Goal: Navigation & Orientation: Find specific page/section

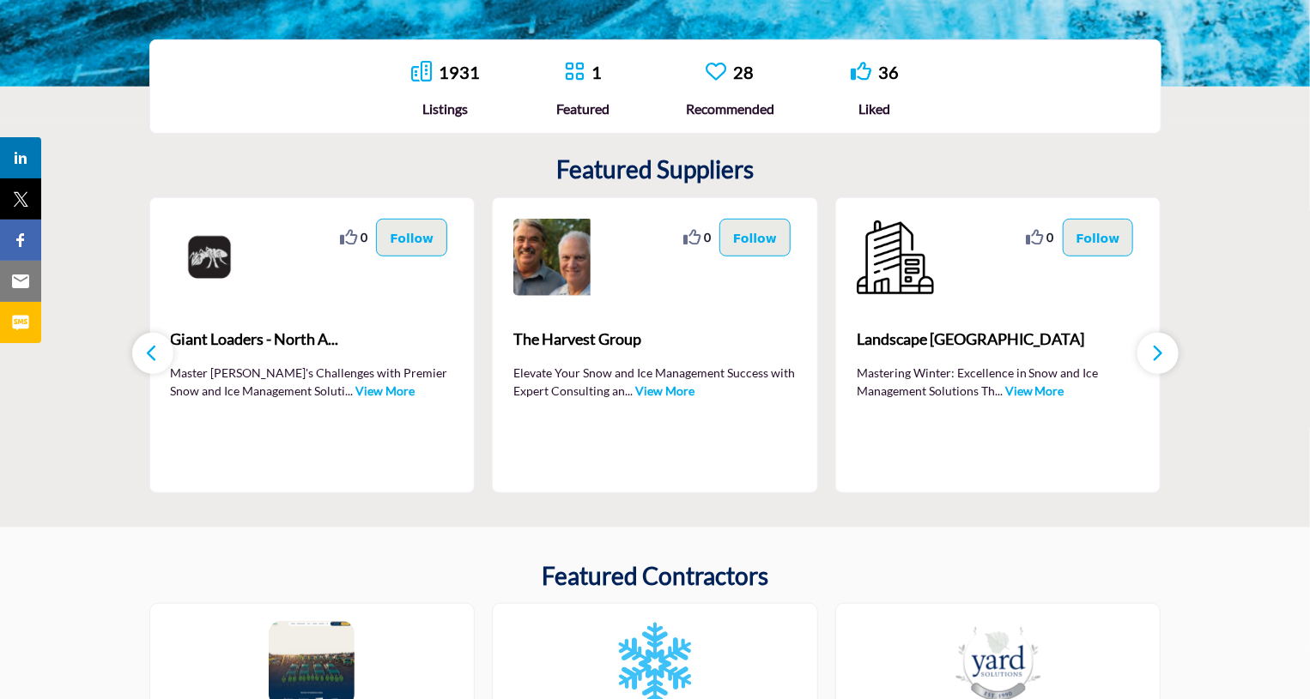
scroll to position [445, 0]
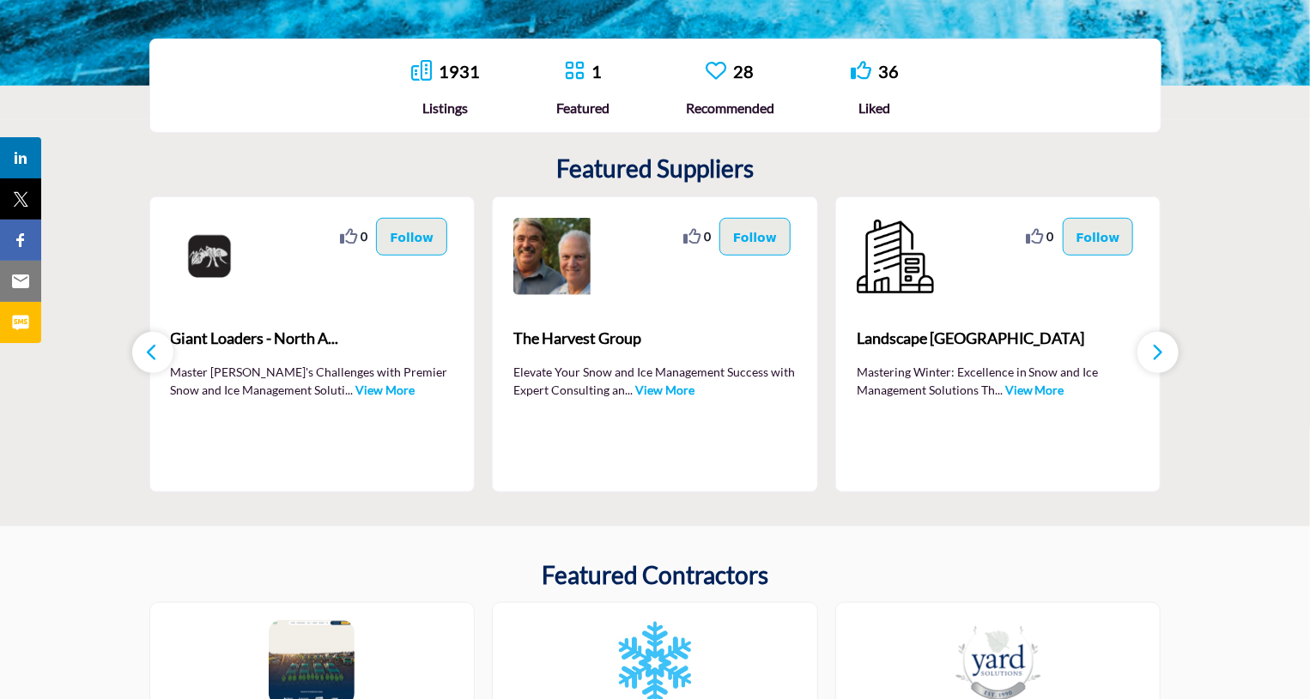
click at [1167, 346] on button "button" at bounding box center [1157, 352] width 41 height 41
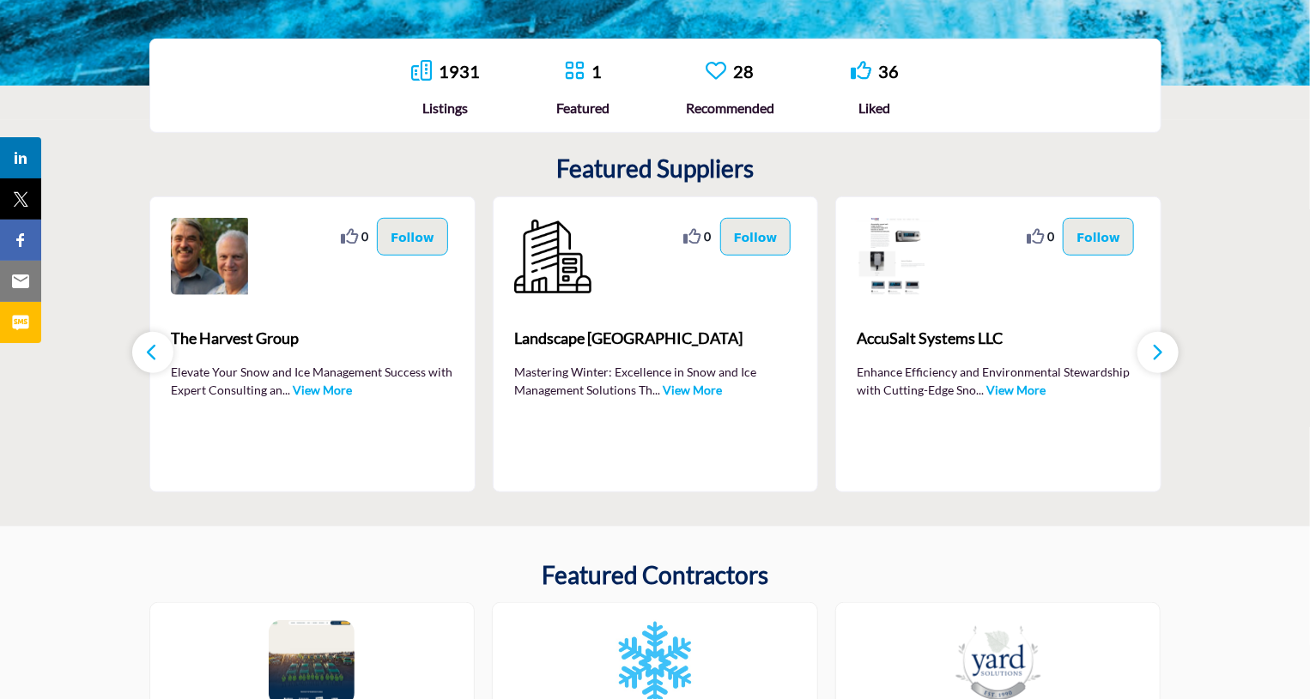
click at [1167, 346] on button "button" at bounding box center [1157, 352] width 41 height 41
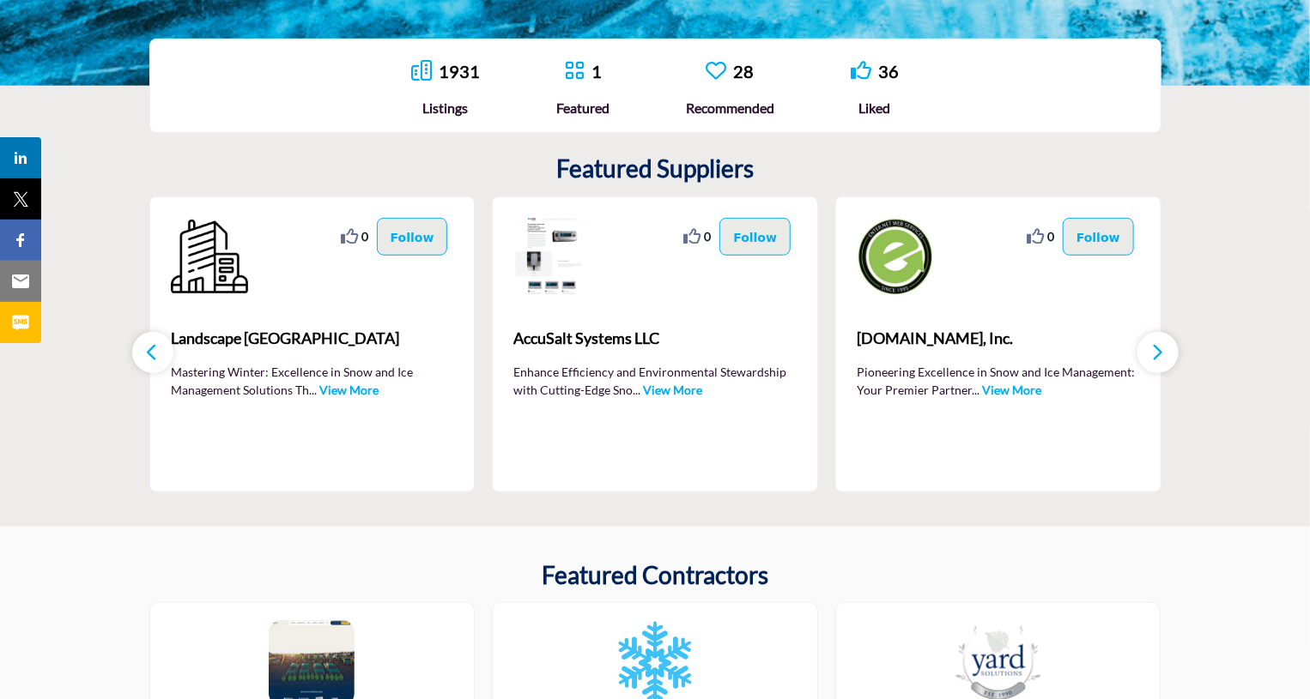
click at [1167, 346] on button "button" at bounding box center [1157, 352] width 41 height 41
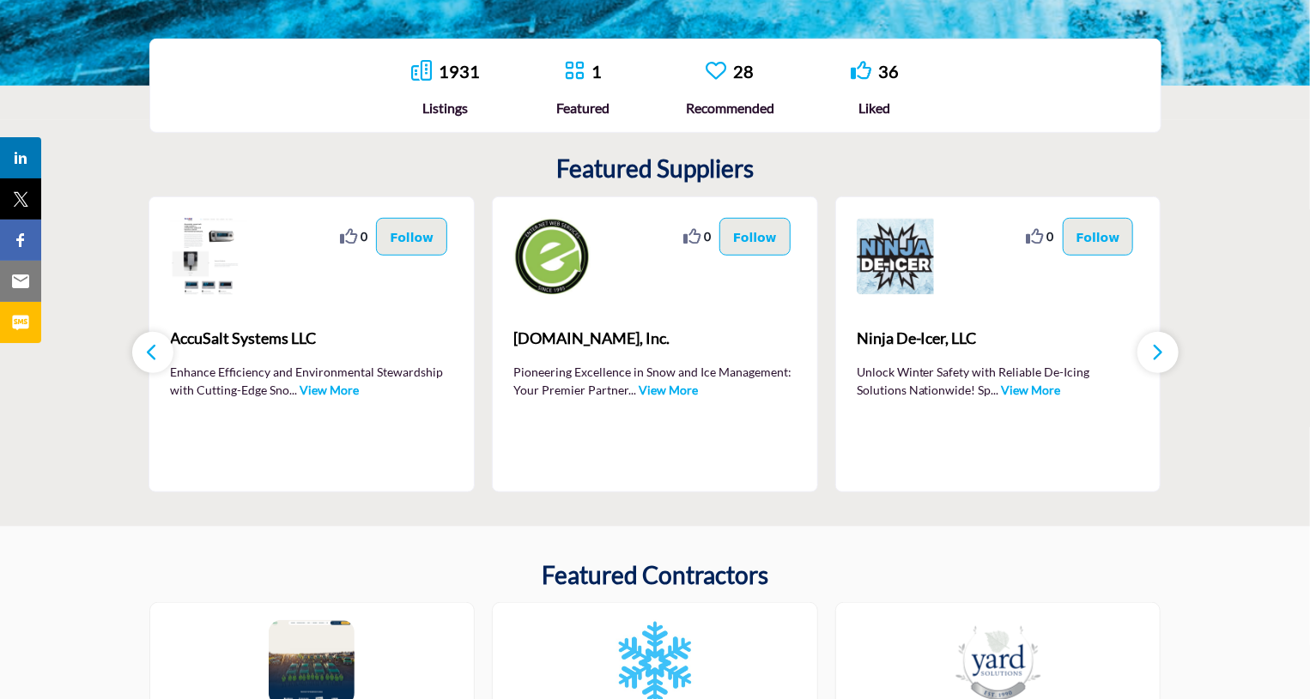
click at [1002, 390] on link "View More" at bounding box center [1031, 390] width 59 height 15
click at [1002, 389] on link "View More" at bounding box center [1031, 390] width 59 height 15
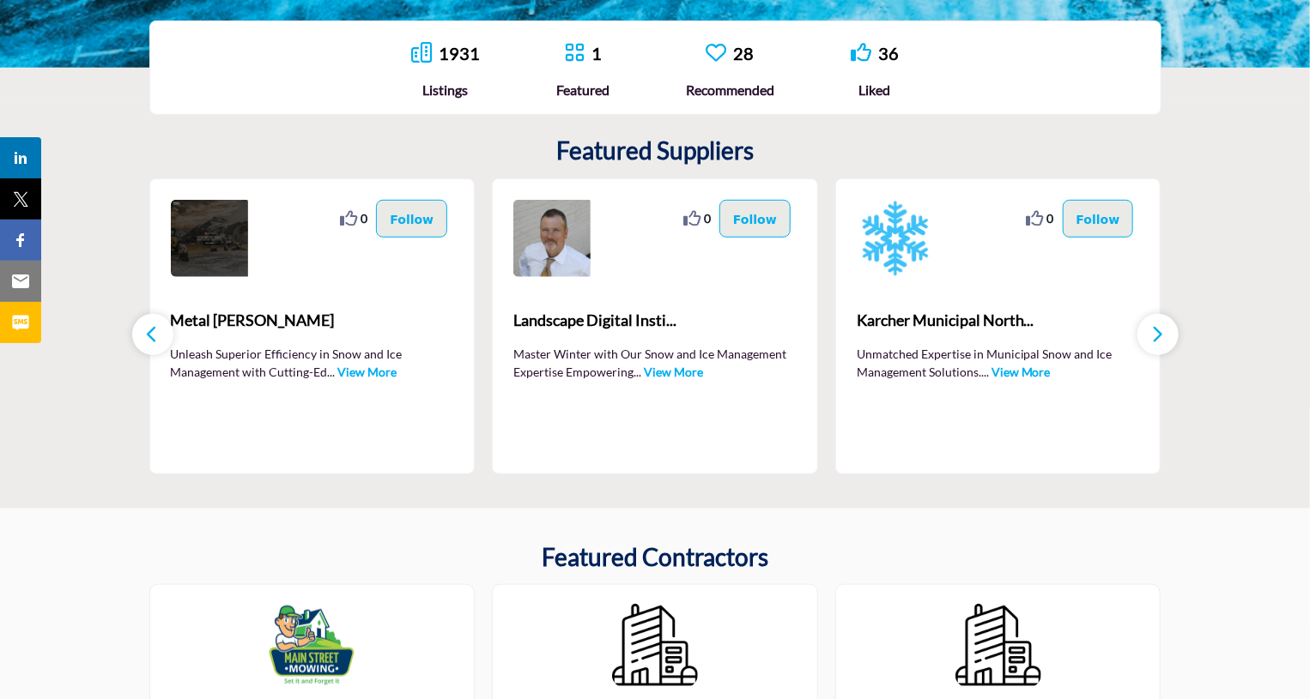
scroll to position [343, 0]
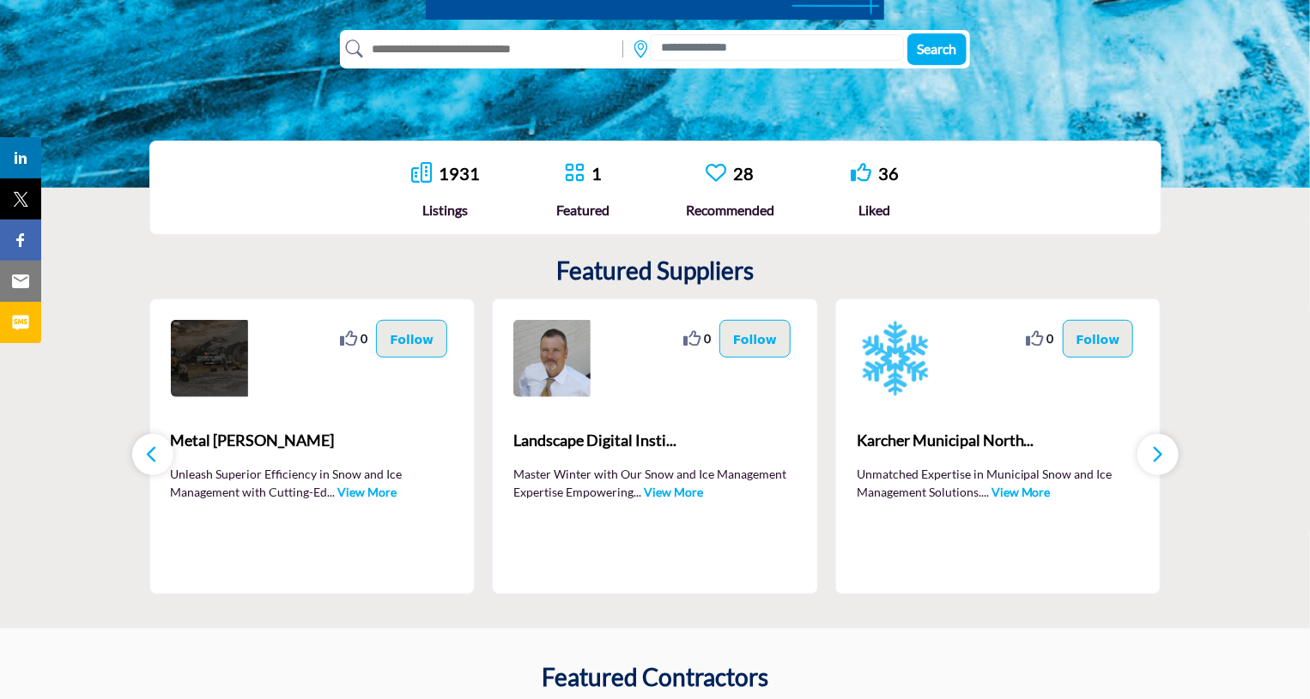
click at [148, 452] on icon "button" at bounding box center [153, 454] width 14 height 21
click at [148, 457] on icon "button" at bounding box center [153, 454] width 14 height 21
click at [154, 459] on icon "button" at bounding box center [153, 454] width 14 height 21
drag, startPoint x: 1141, startPoint y: 466, endPoint x: 1153, endPoint y: 457, distance: 15.5
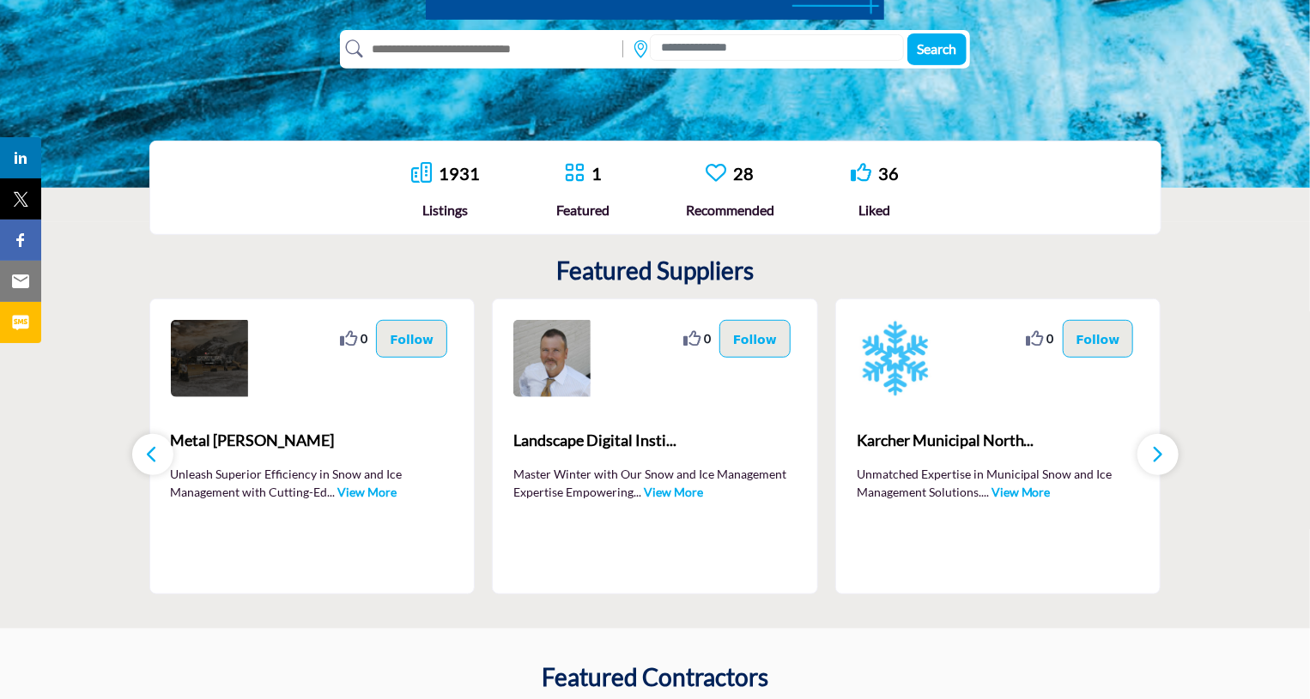
click at [1147, 461] on button "button" at bounding box center [1157, 454] width 41 height 41
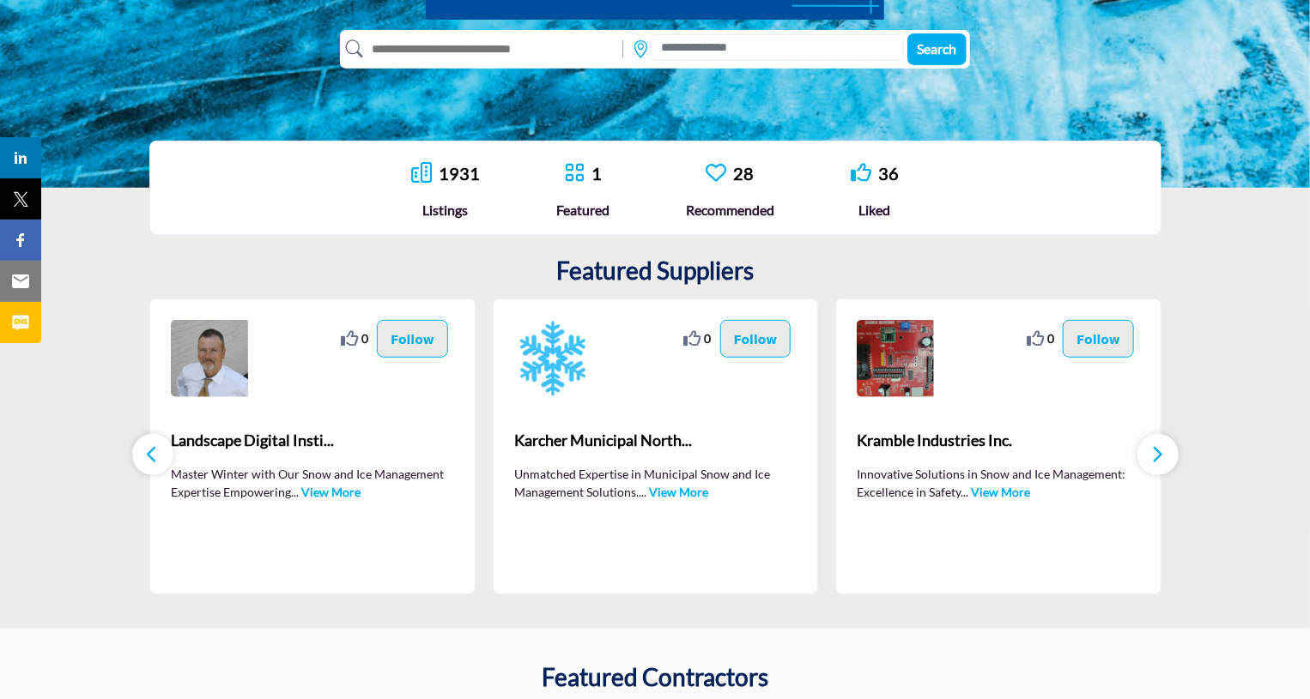
click at [1153, 457] on icon "button" at bounding box center [1158, 454] width 14 height 21
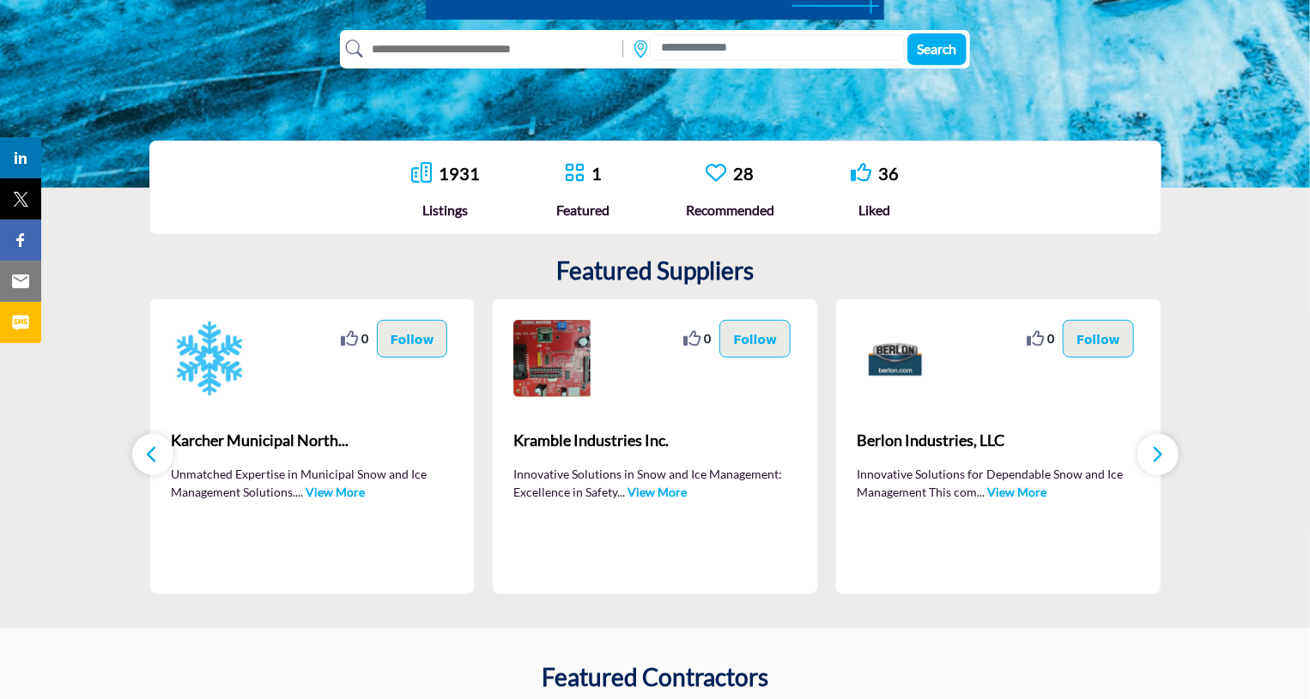
click at [1171, 457] on button "button" at bounding box center [1157, 454] width 41 height 41
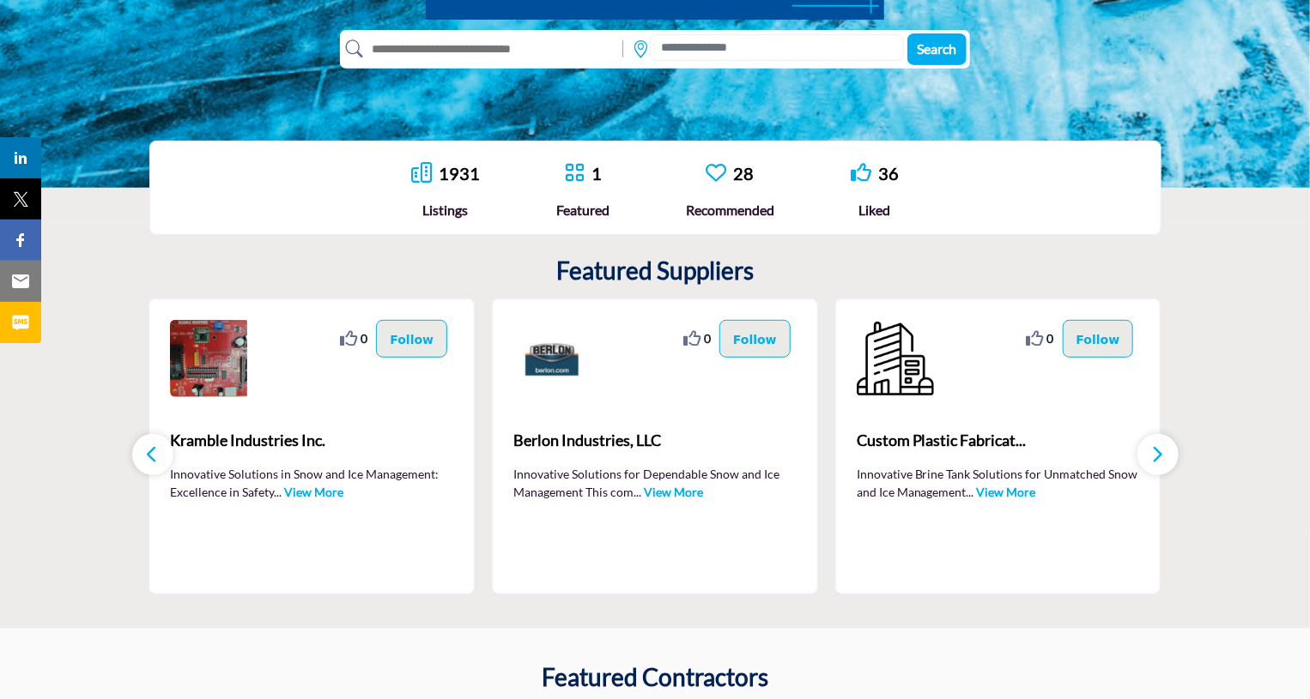
click at [444, 180] on link "1931" at bounding box center [459, 173] width 41 height 21
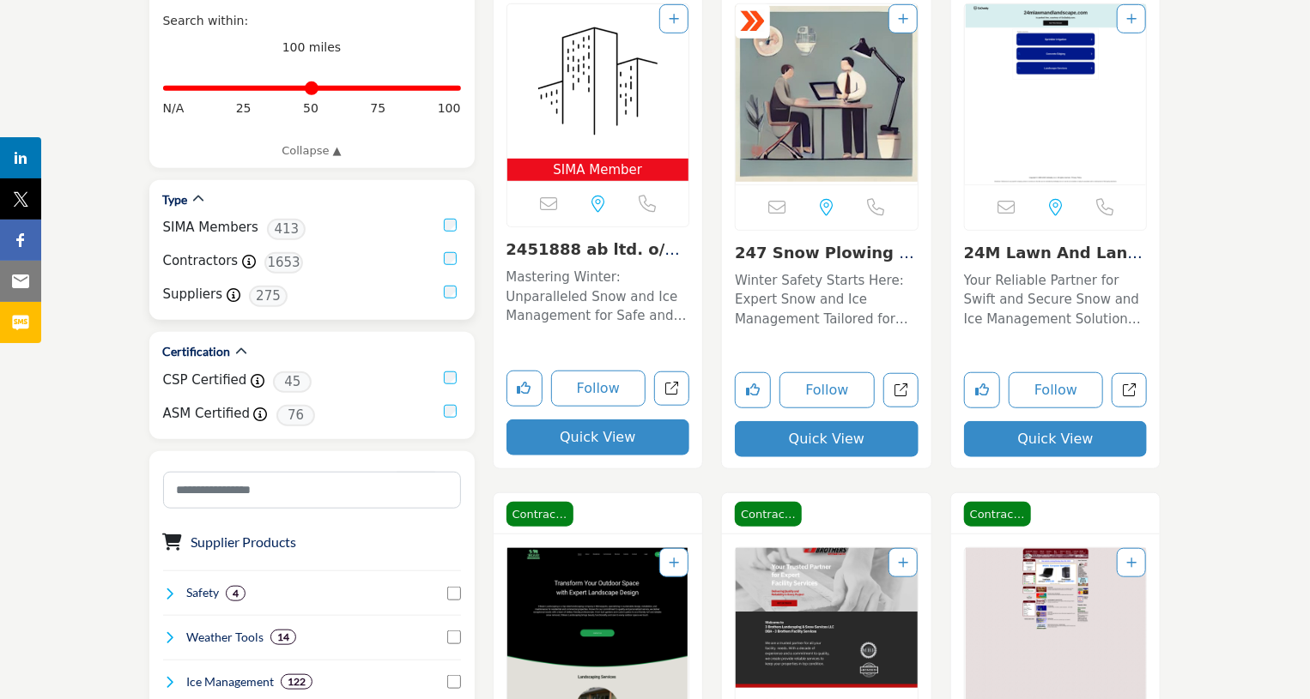
scroll to position [515, 0]
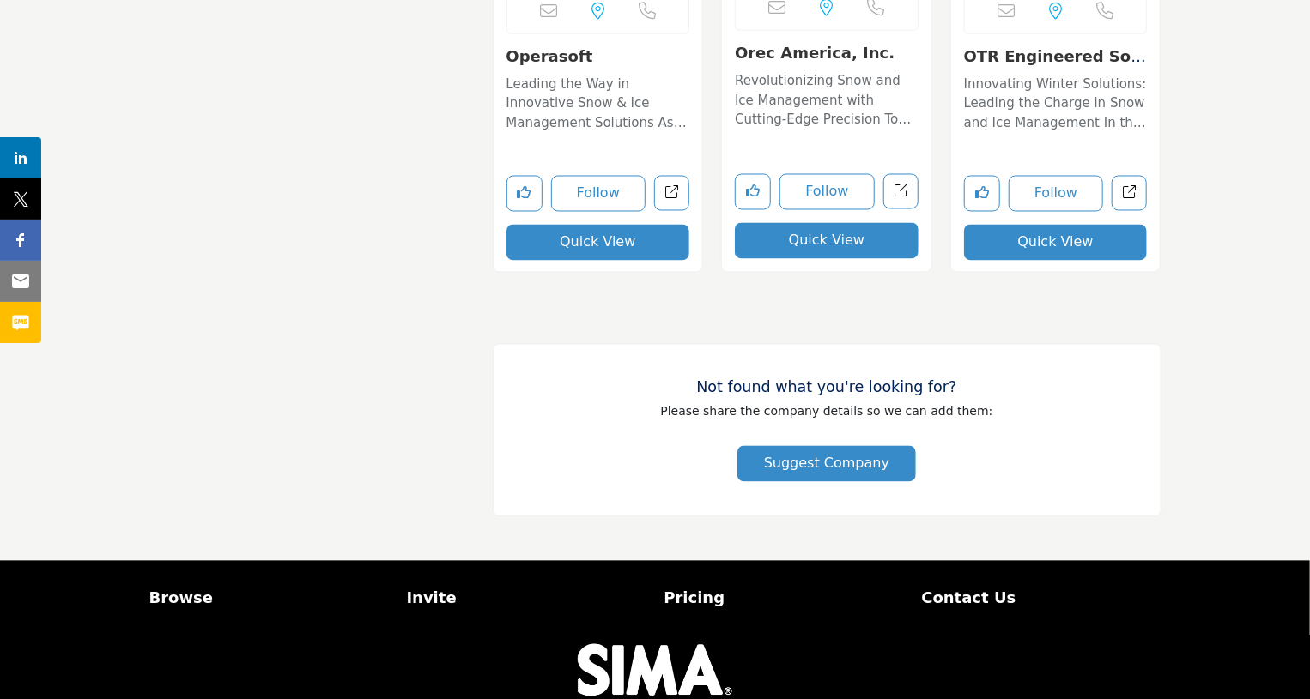
scroll to position [31067, 0]
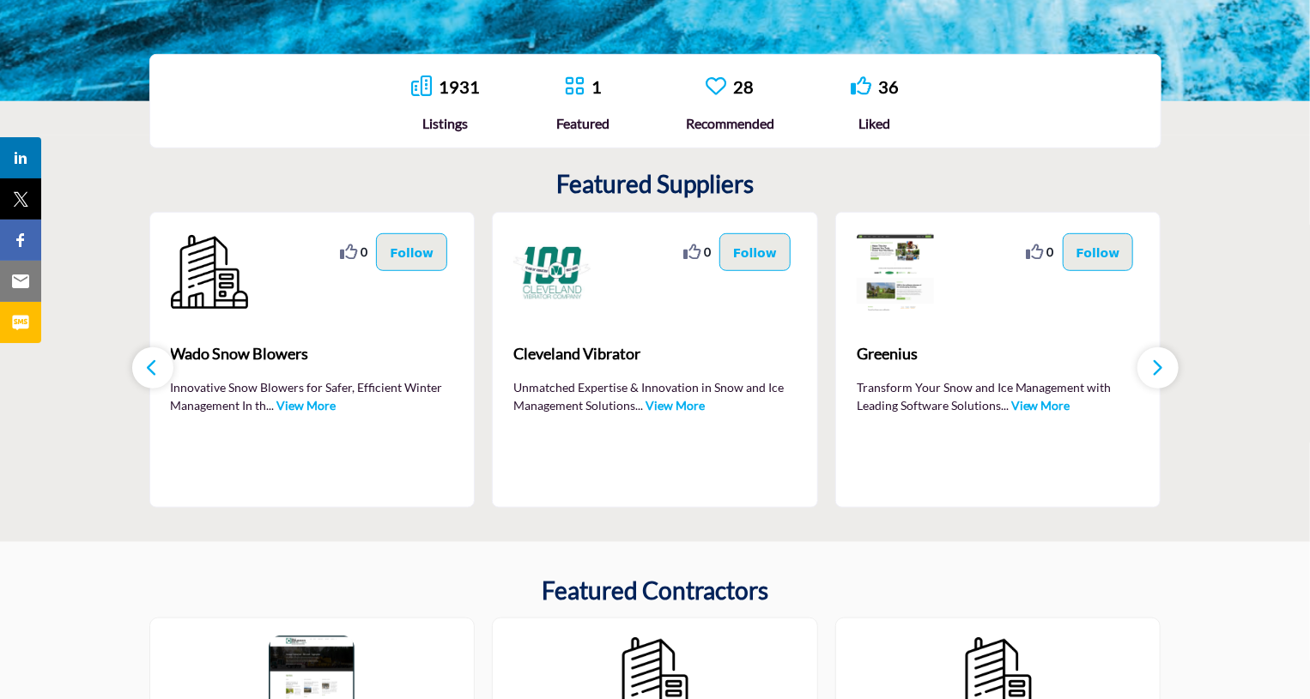
scroll to position [515, 0]
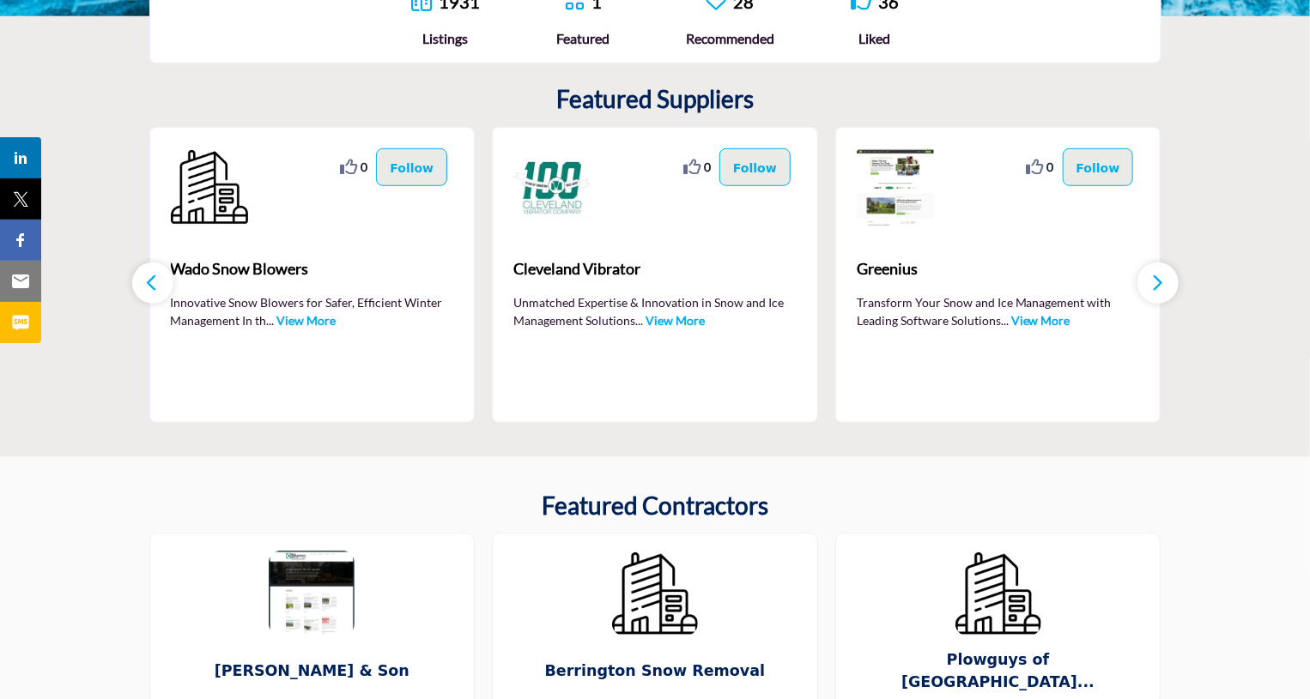
click at [1148, 281] on button "button" at bounding box center [1157, 283] width 41 height 41
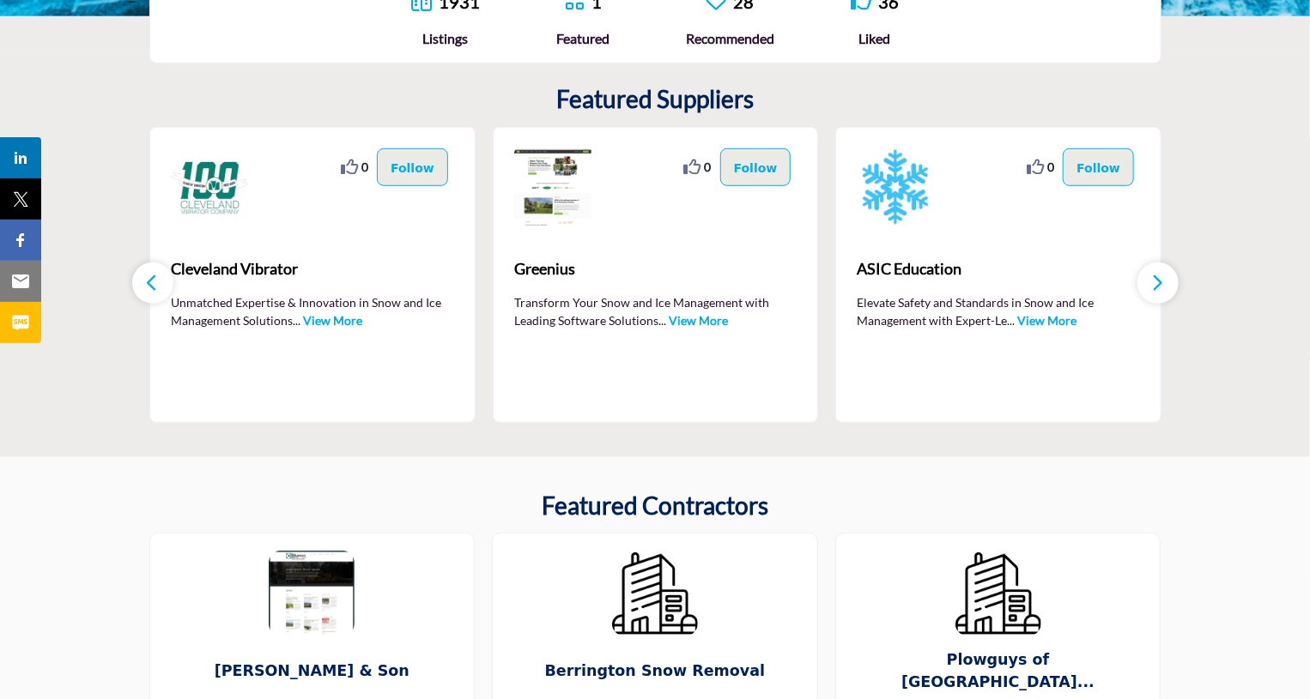
click at [1153, 281] on icon "button" at bounding box center [1158, 282] width 14 height 21
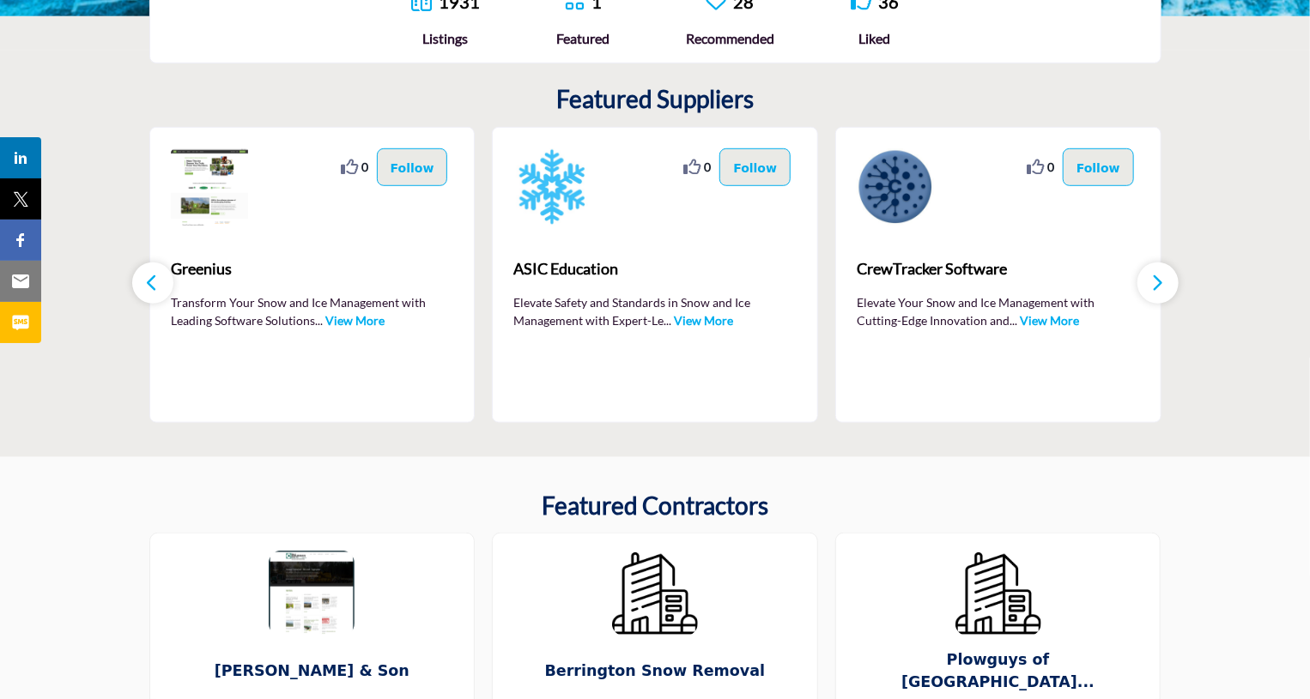
click at [1152, 284] on icon "button" at bounding box center [1158, 282] width 14 height 21
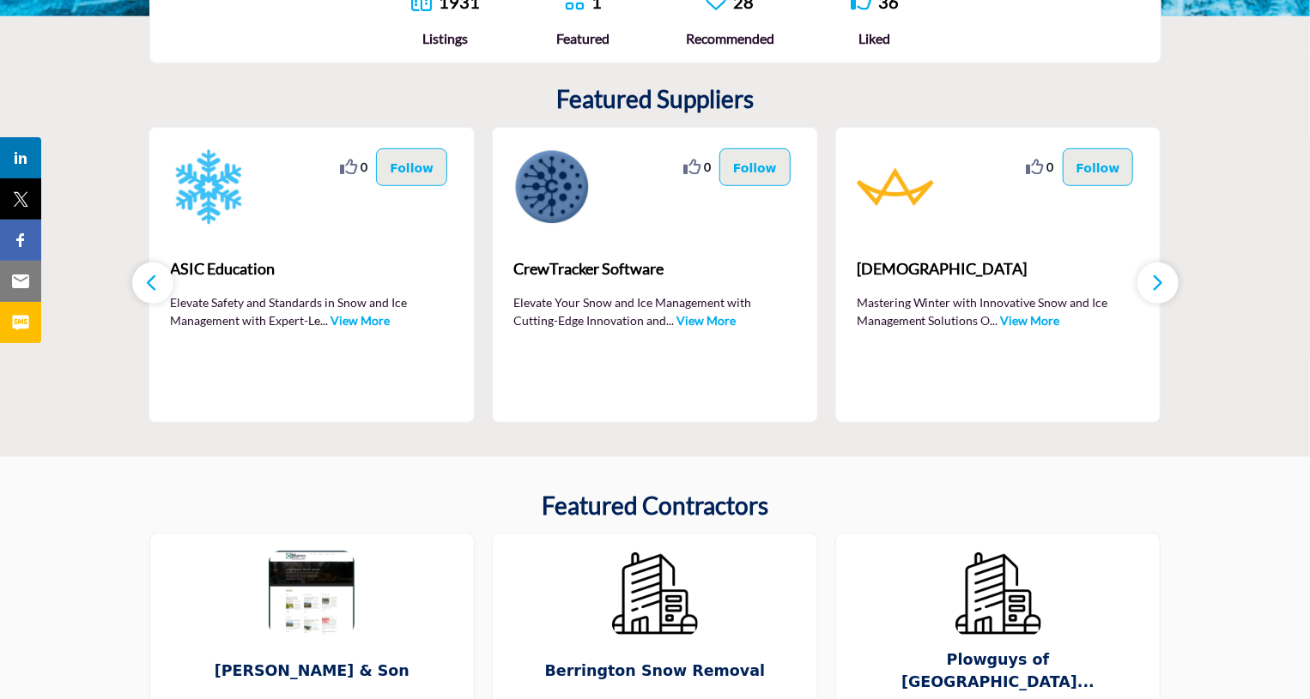
click at [1152, 284] on icon "button" at bounding box center [1158, 282] width 14 height 21
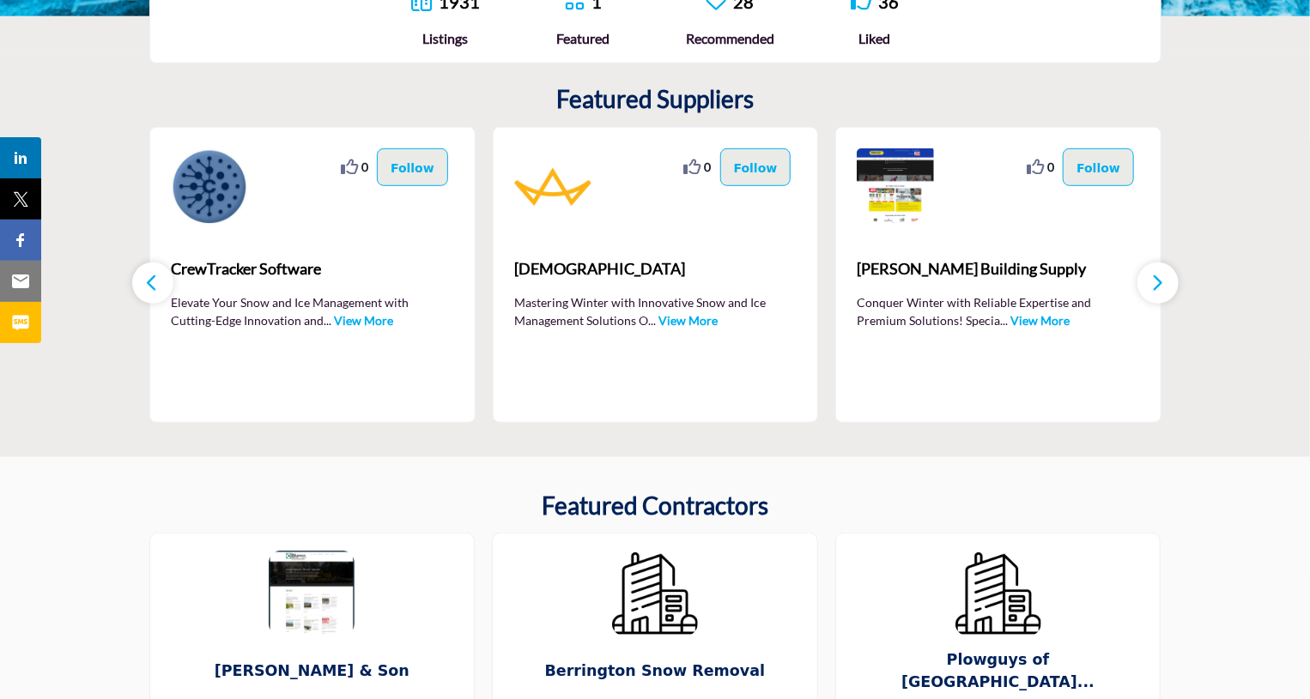
click at [1152, 284] on icon "button" at bounding box center [1158, 282] width 14 height 21
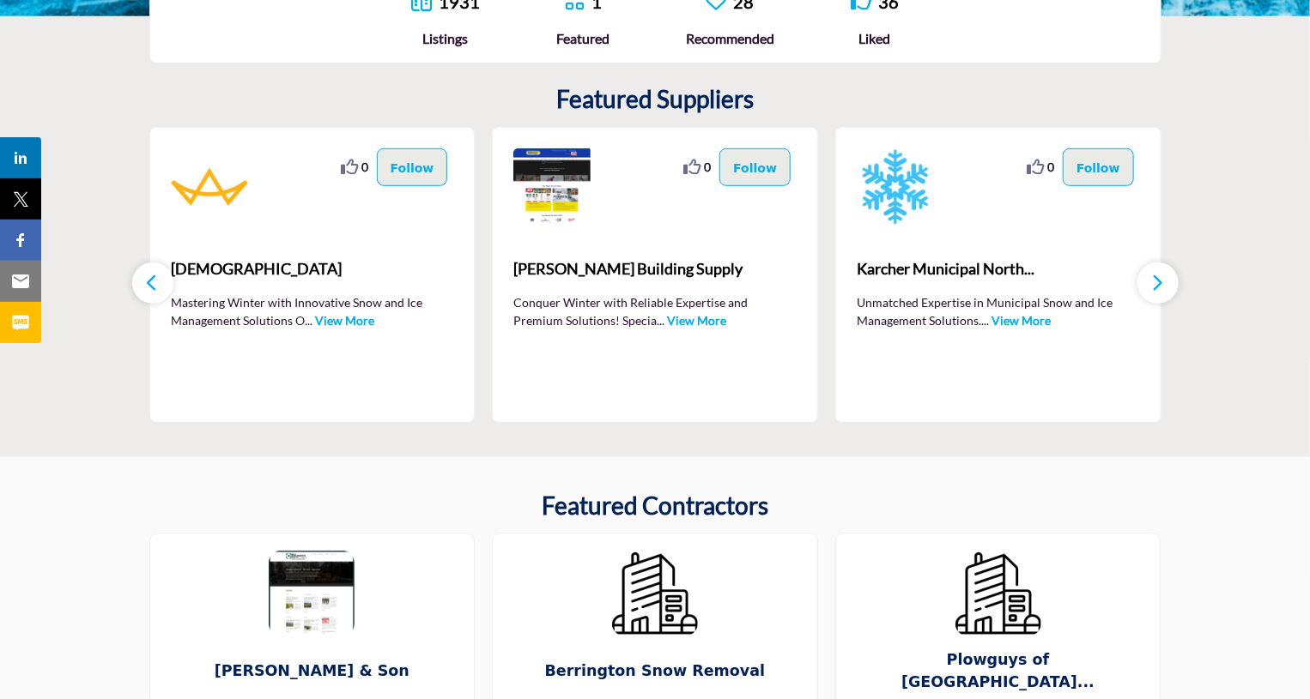
click at [1152, 284] on icon "button" at bounding box center [1158, 282] width 14 height 21
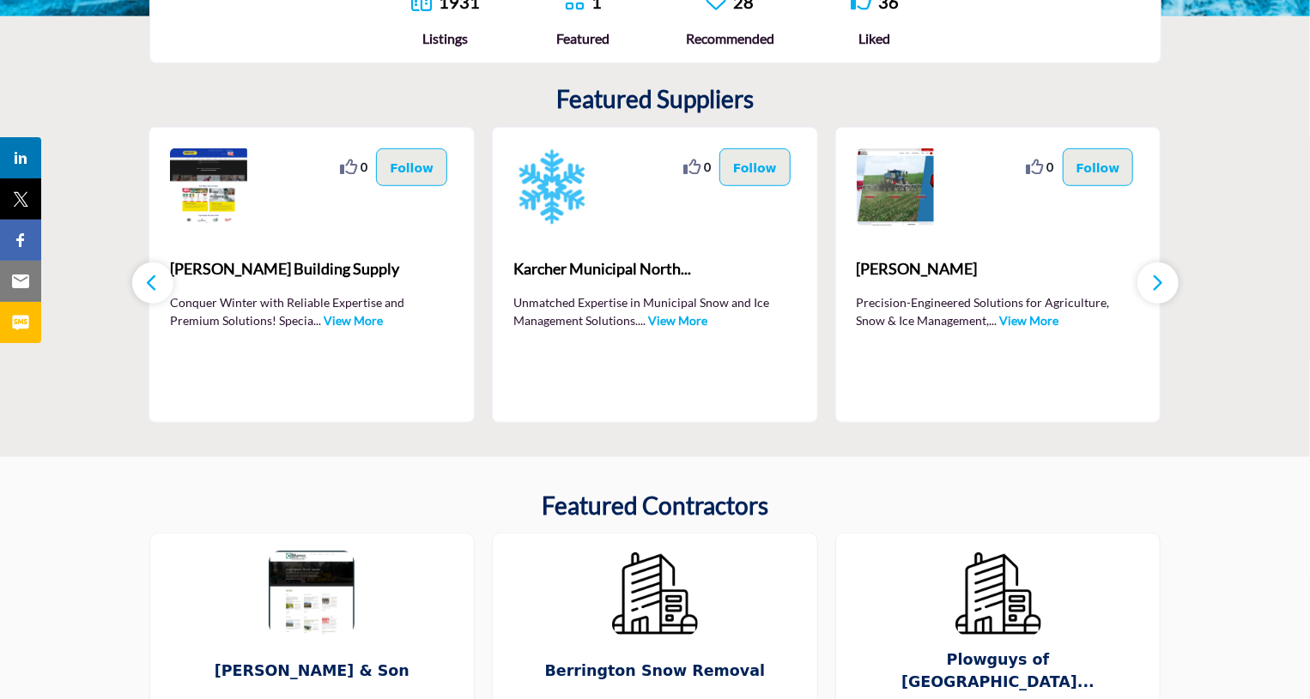
click at [1152, 284] on icon "button" at bounding box center [1158, 282] width 14 height 21
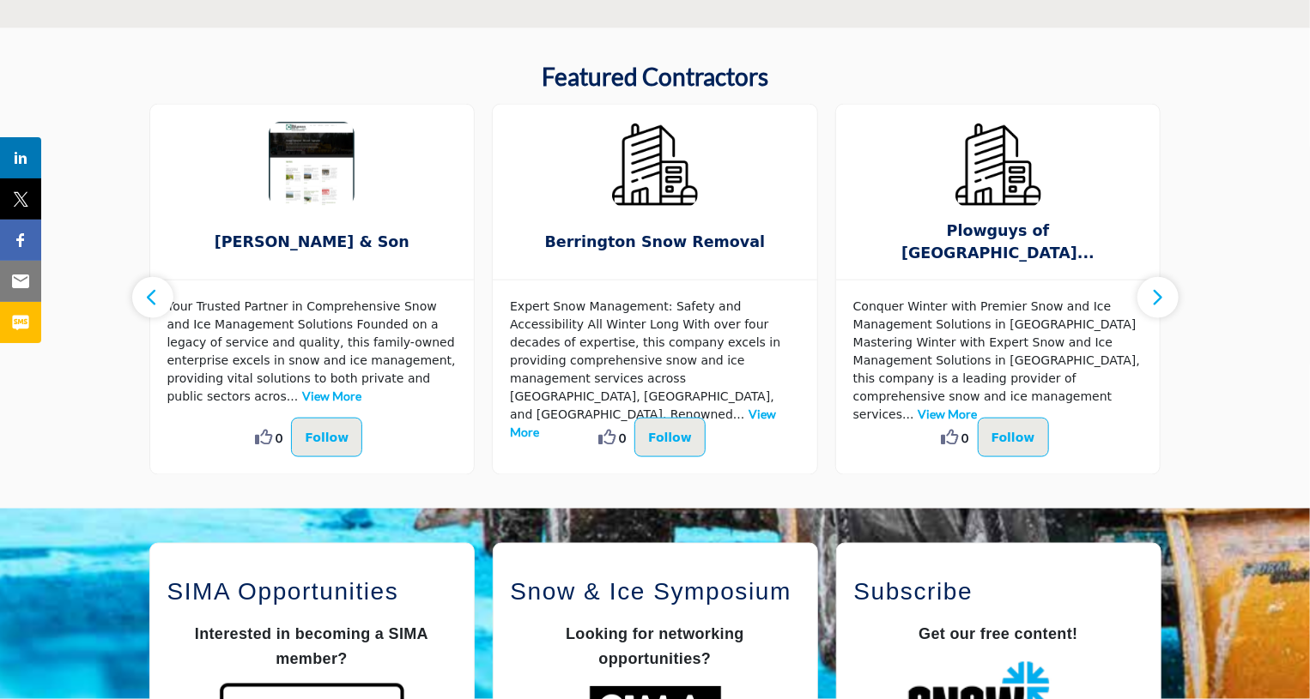
click at [1152, 284] on button "button" at bounding box center [1157, 297] width 41 height 41
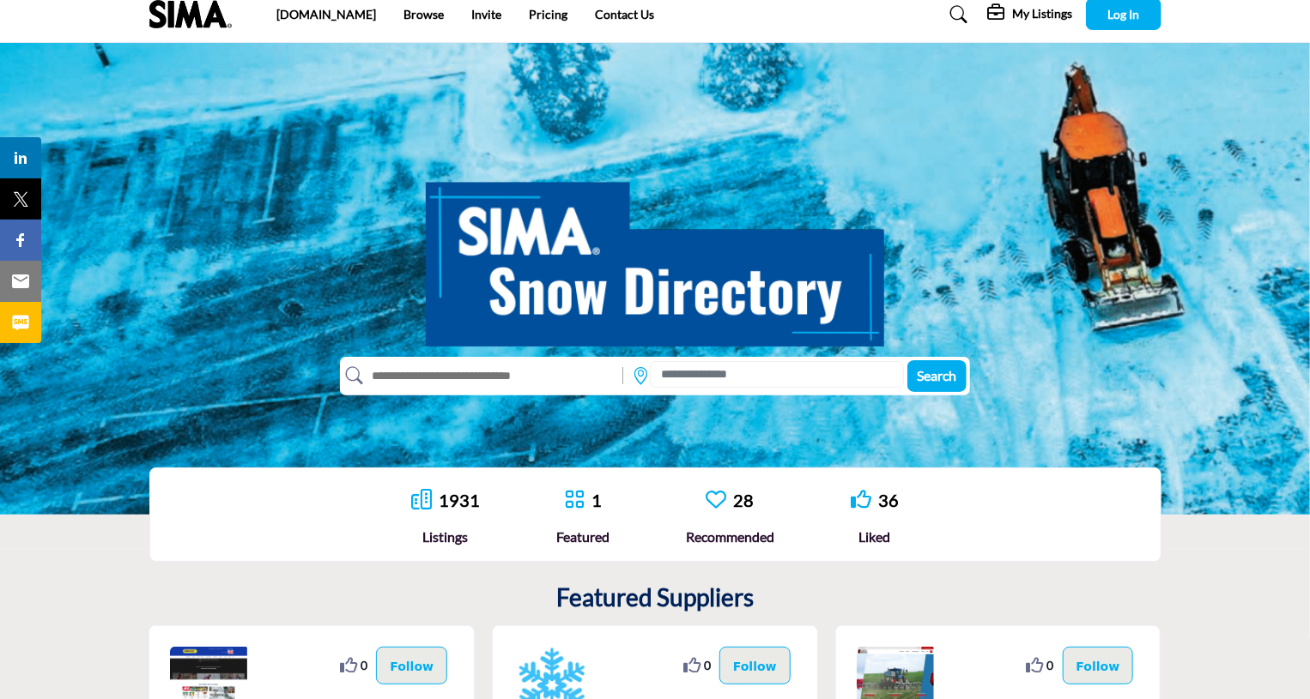
scroll to position [0, 0]
